Goal: Task Accomplishment & Management: Manage account settings

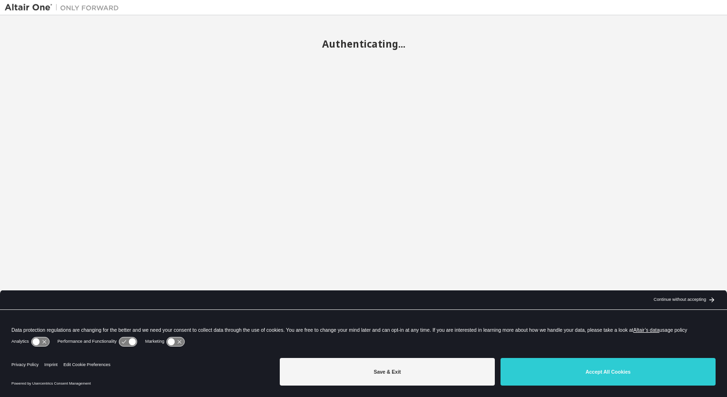
click at [588, 372] on button "Accept All Cookies" at bounding box center [607, 372] width 215 height 28
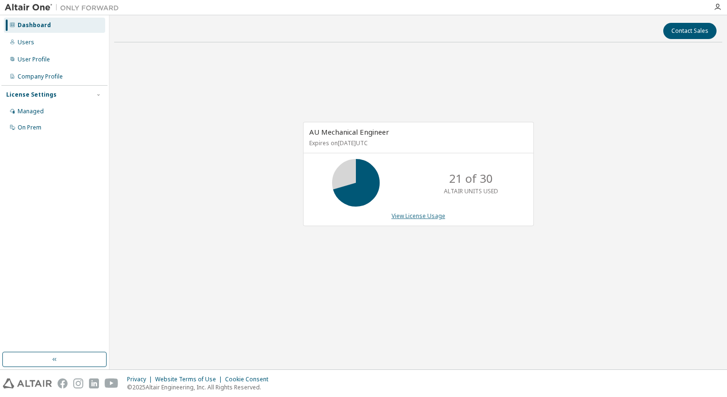
click at [419, 216] on link "View License Usage" at bounding box center [418, 216] width 54 height 8
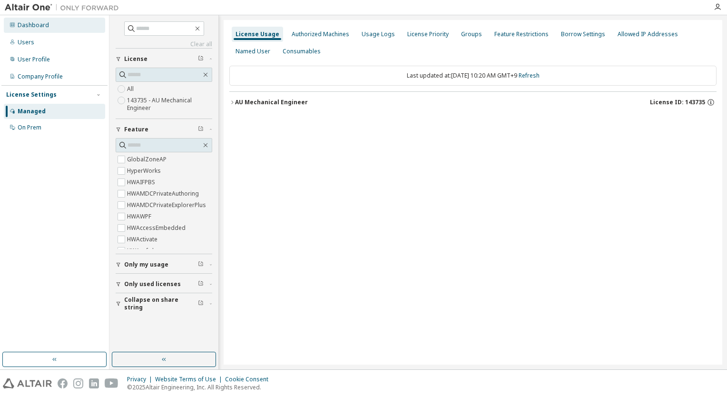
click at [41, 26] on div "Dashboard" at bounding box center [33, 25] width 31 height 8
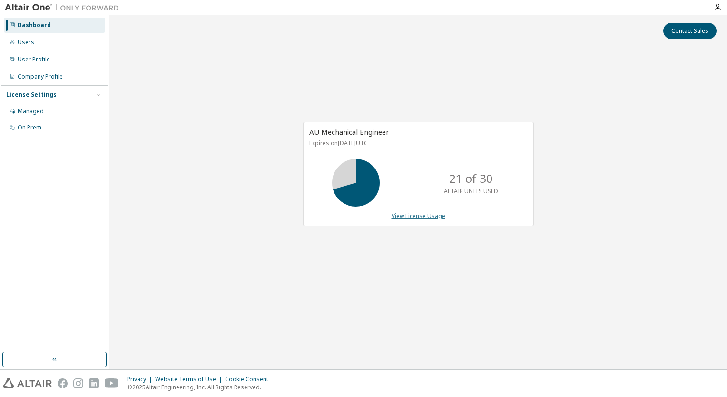
click at [413, 217] on link "View License Usage" at bounding box center [418, 216] width 54 height 8
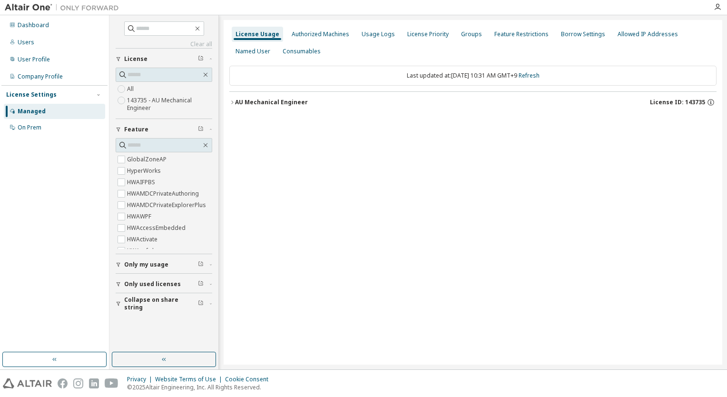
click at [232, 103] on icon "button" at bounding box center [232, 101] width 2 height 3
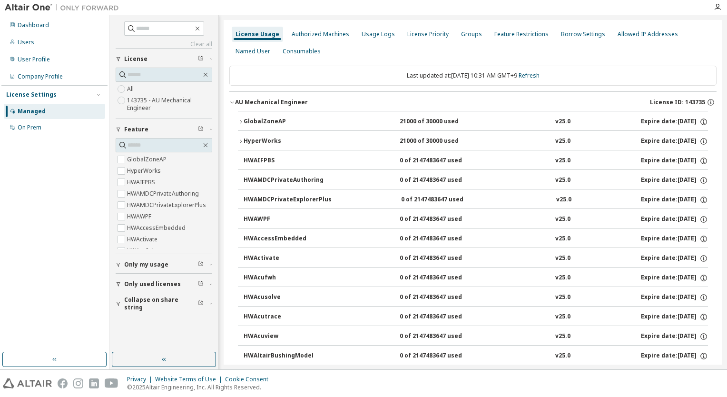
click at [240, 141] on icon "button" at bounding box center [241, 141] width 6 height 6
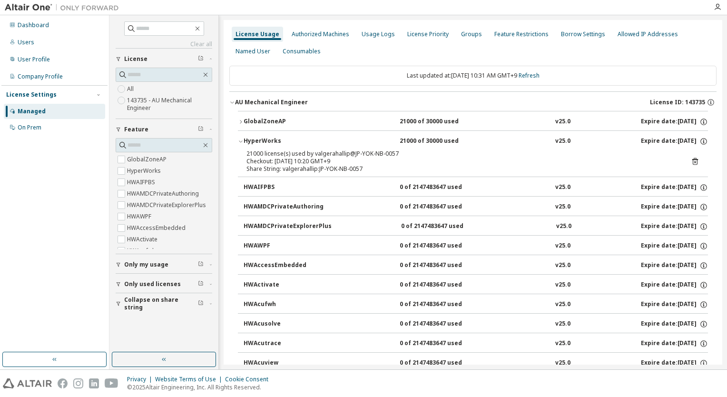
click at [691, 161] on icon at bounding box center [695, 161] width 9 height 9
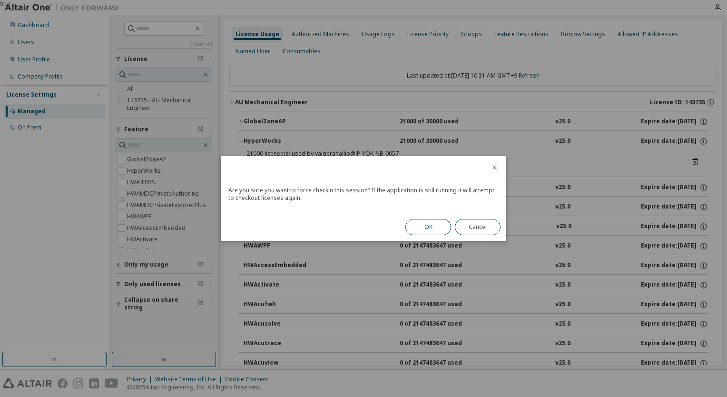
click at [430, 227] on button "OK" at bounding box center [428, 227] width 46 height 16
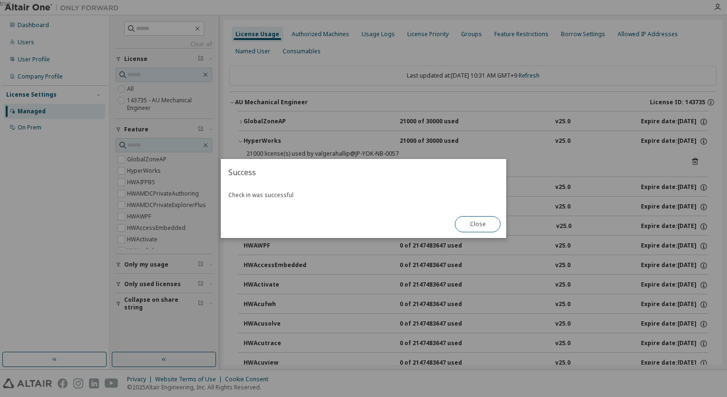
click at [478, 228] on button "Close" at bounding box center [478, 224] width 46 height 16
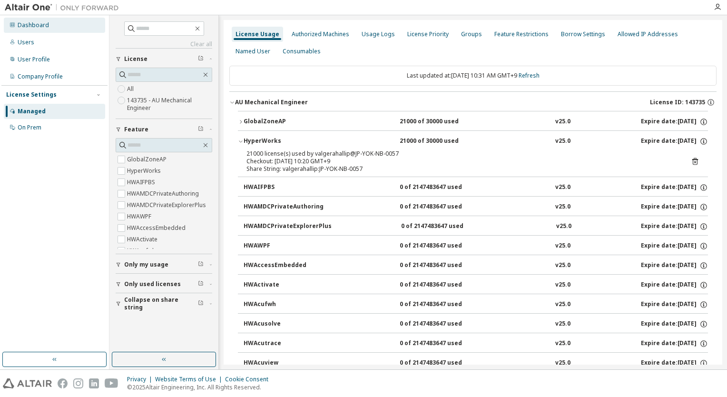
click at [37, 24] on div "Dashboard" at bounding box center [33, 25] width 31 height 8
